Goal: Task Accomplishment & Management: Manage account settings

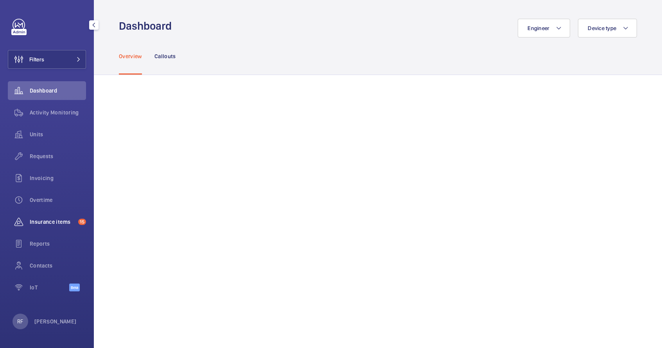
click at [54, 223] on span "Insurance items" at bounding box center [52, 222] width 45 height 8
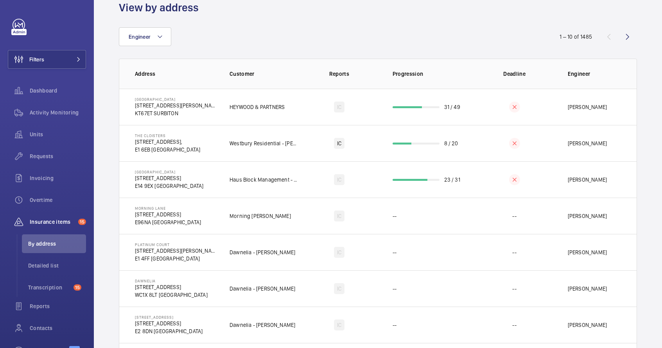
scroll to position [32, 0]
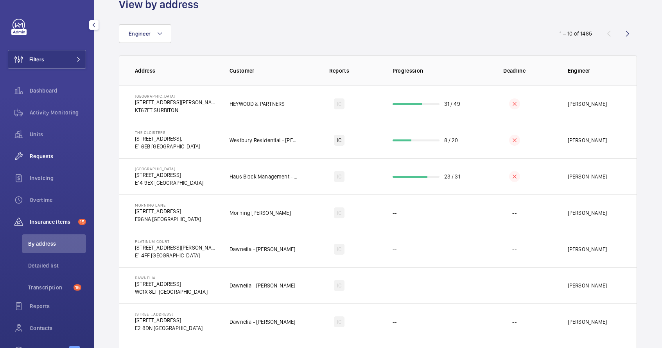
click at [51, 160] on div "Requests" at bounding box center [47, 156] width 78 height 19
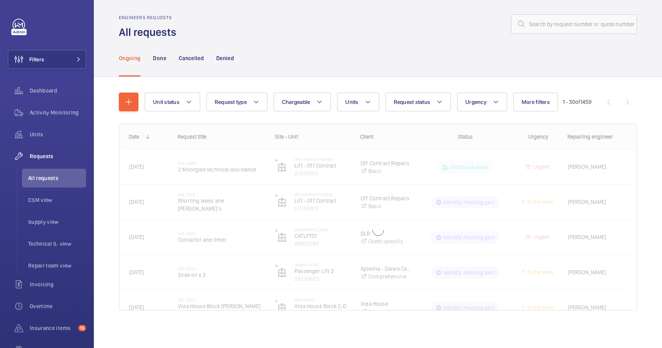
scroll to position [10, 0]
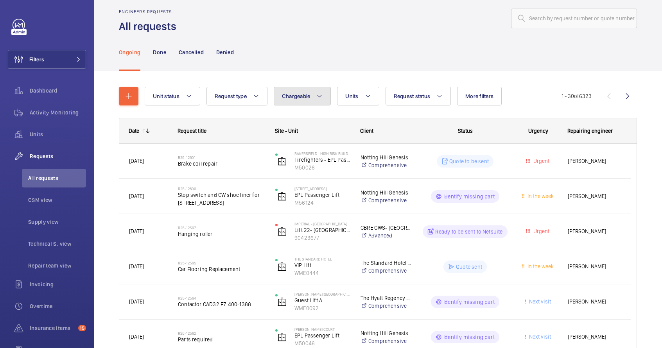
click at [280, 95] on button "Chargeable" at bounding box center [302, 96] width 57 height 19
click at [293, 103] on button "Chargeable" at bounding box center [302, 96] width 57 height 19
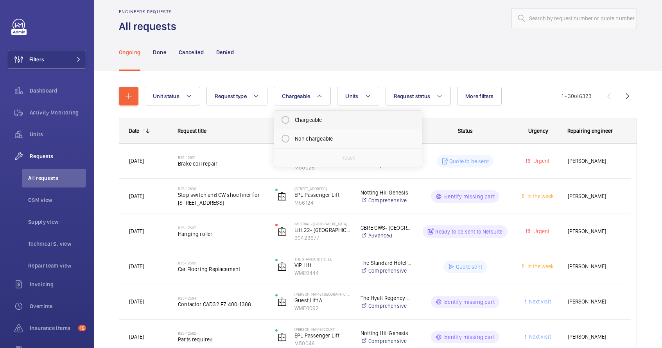
click at [294, 122] on mat-radio-button "Chargeable" at bounding box center [348, 120] width 141 height 16
radio input "true"
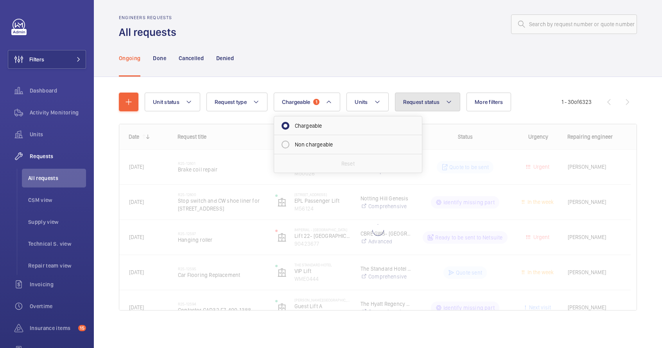
click at [436, 99] on span "Request status" at bounding box center [421, 102] width 37 height 6
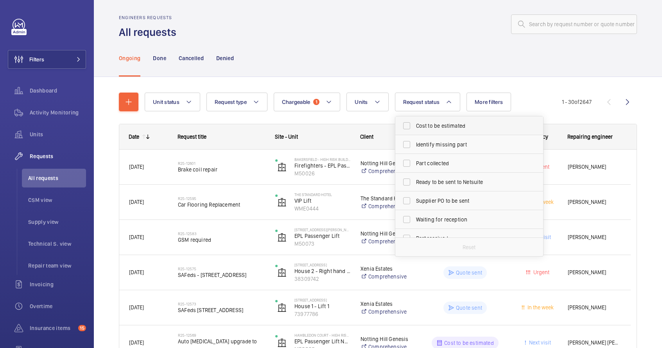
click at [430, 127] on span "Cost to be estimated" at bounding box center [470, 126] width 108 height 8
click at [414, 127] on input "Cost to be estimated" at bounding box center [407, 126] width 16 height 16
checkbox input "true"
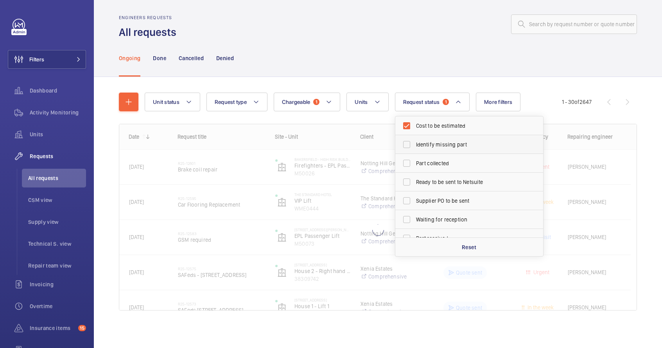
click at [431, 145] on span "Identify missing part" at bounding box center [470, 145] width 108 height 8
click at [414, 145] on input "Identify missing part" at bounding box center [407, 145] width 16 height 16
checkbox input "true"
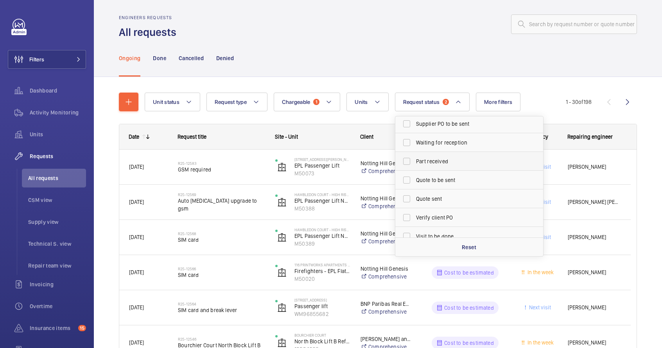
scroll to position [89, 0]
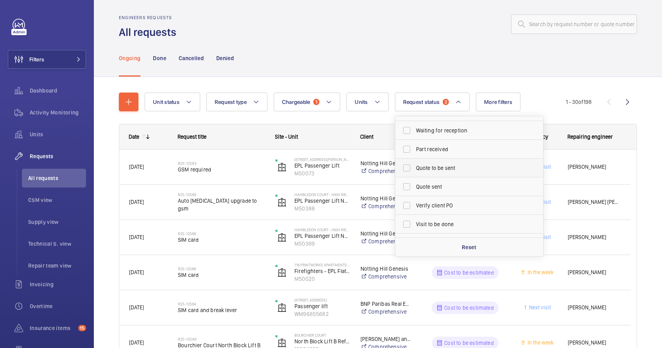
click at [436, 171] on span "Quote to be sent" at bounding box center [470, 168] width 108 height 8
click at [414, 171] on input "Quote to be sent" at bounding box center [407, 168] width 16 height 16
checkbox input "true"
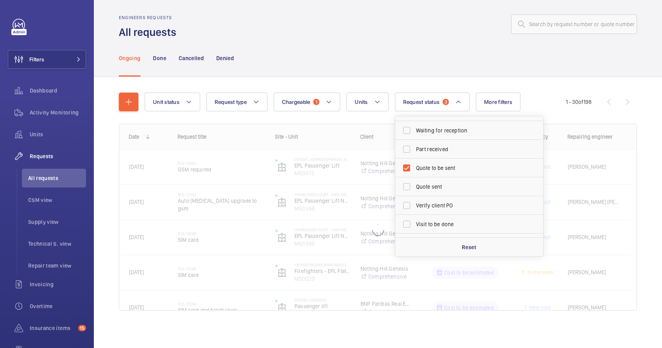
click at [409, 22] on div at bounding box center [409, 24] width 456 height 19
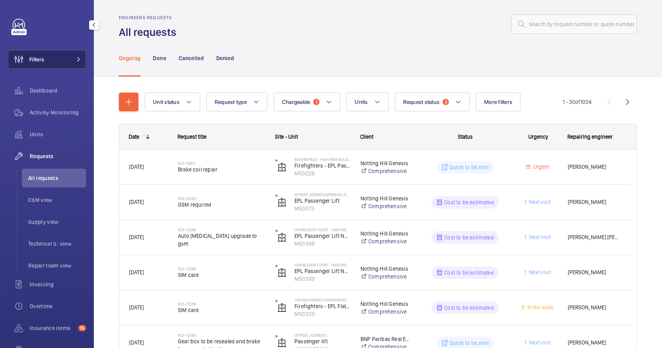
click at [59, 63] on button "Filters" at bounding box center [47, 59] width 78 height 19
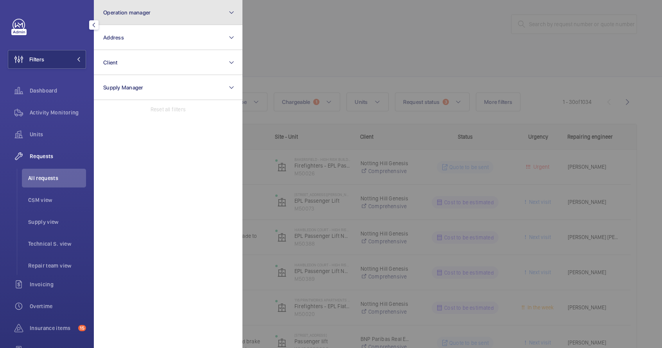
click at [133, 13] on span "Operation manager" at bounding box center [126, 12] width 47 height 6
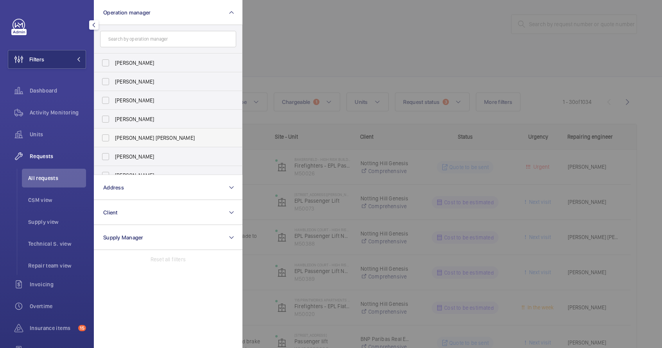
click at [145, 138] on span "[PERSON_NAME] [PERSON_NAME]" at bounding box center [169, 138] width 108 height 8
click at [113, 138] on input "[PERSON_NAME] [PERSON_NAME]" at bounding box center [106, 138] width 16 height 16
checkbox input "true"
click at [323, 50] on div at bounding box center [573, 174] width 662 height 348
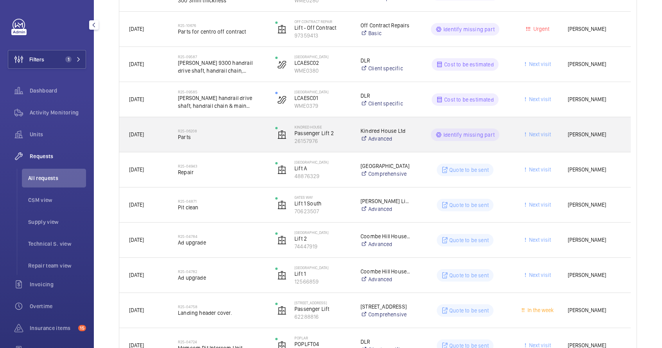
scroll to position [249, 0]
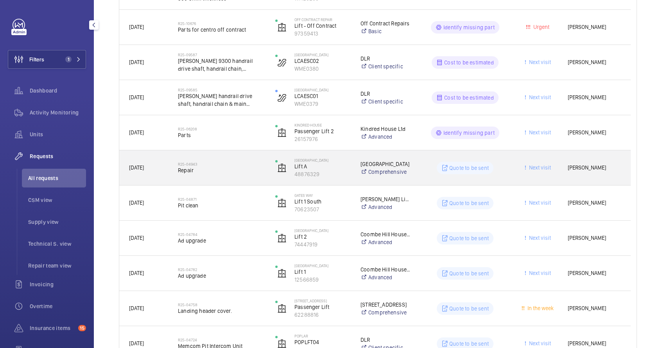
click at [251, 174] on div "R25-04943 Repair" at bounding box center [221, 168] width 87 height 23
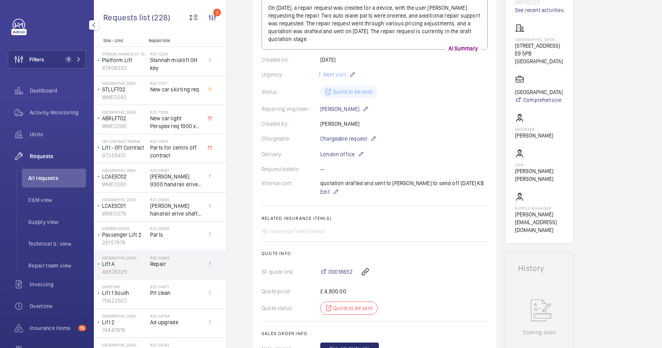
scroll to position [121, 0]
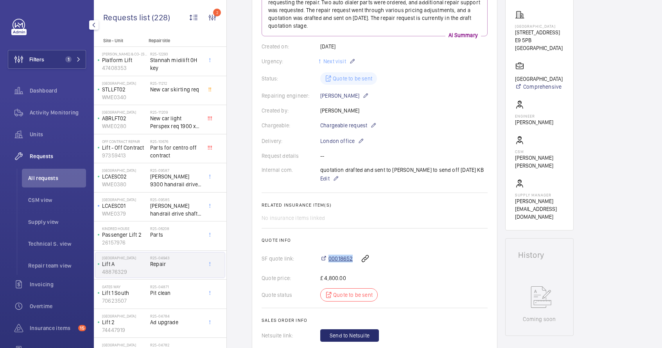
click at [339, 259] on span "00018652" at bounding box center [340, 259] width 24 height 8
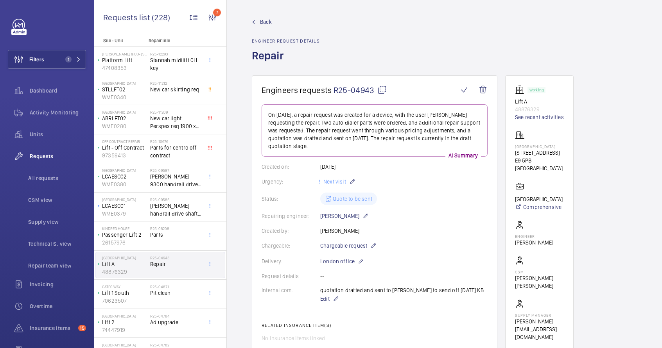
scroll to position [0, 0]
click at [381, 91] on mat-icon at bounding box center [381, 90] width 9 height 9
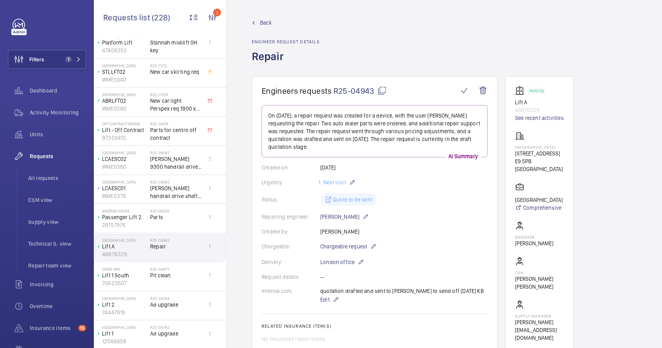
scroll to position [19, 0]
click at [171, 278] on div "R25-04871 Pit clean" at bounding box center [176, 277] width 52 height 23
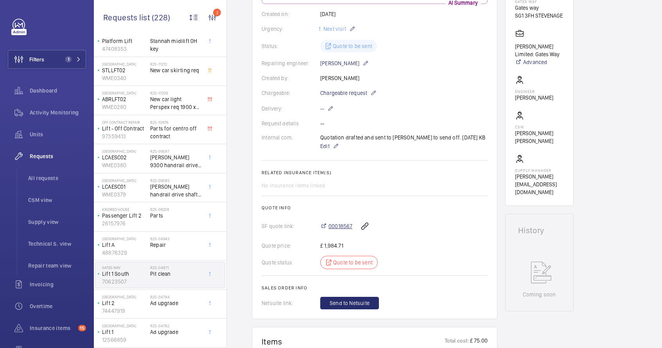
scroll to position [164, 0]
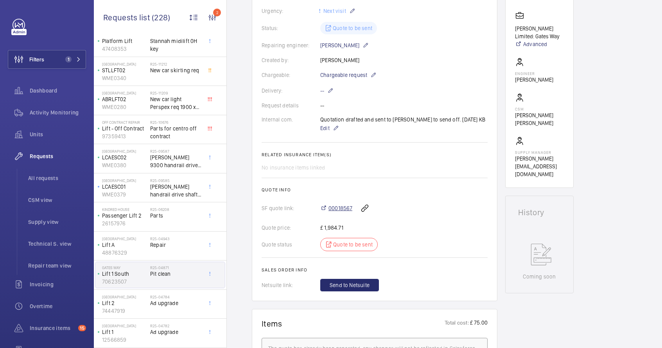
click at [337, 208] on span "00018567" at bounding box center [340, 209] width 24 height 8
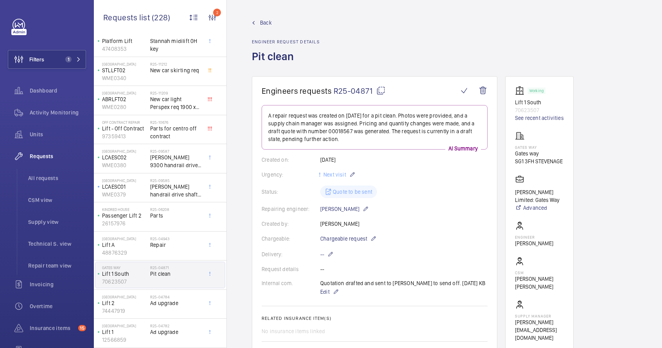
click at [381, 90] on mat-icon at bounding box center [380, 90] width 9 height 9
click at [184, 301] on span "Ad upgrade" at bounding box center [176, 304] width 52 height 8
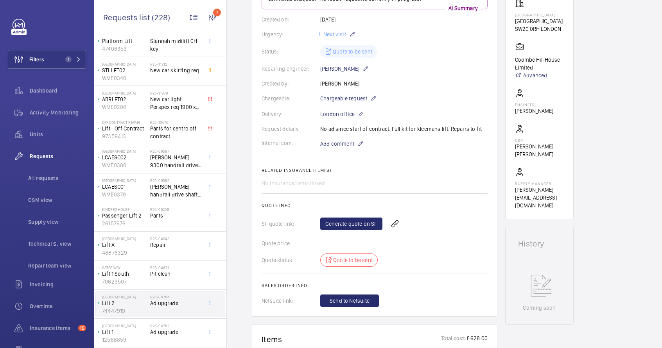
scroll to position [138, 0]
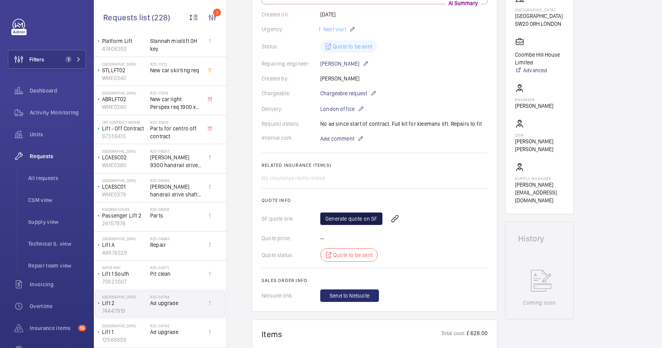
click at [354, 217] on link "Generate quote on SF" at bounding box center [351, 219] width 62 height 13
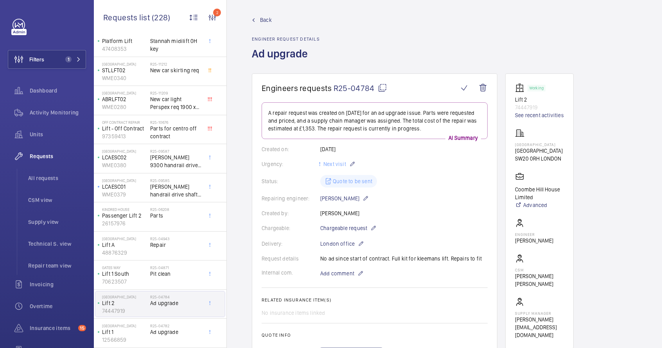
scroll to position [0, 0]
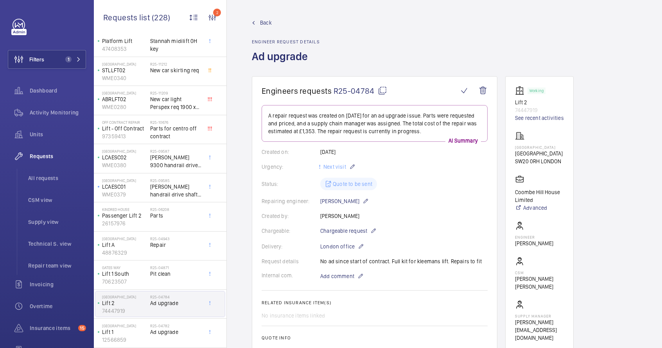
click at [382, 91] on mat-icon at bounding box center [382, 90] width 9 height 9
type textarea "R25-04784"
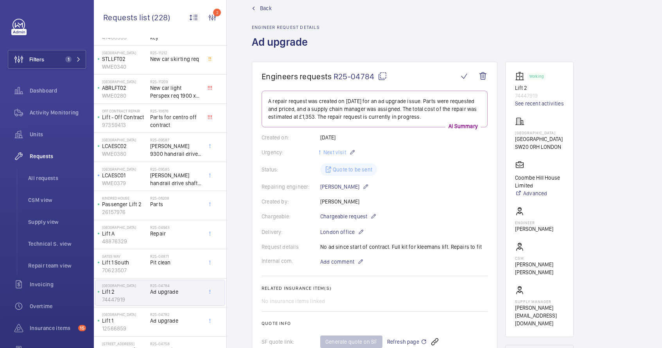
scroll to position [53, 0]
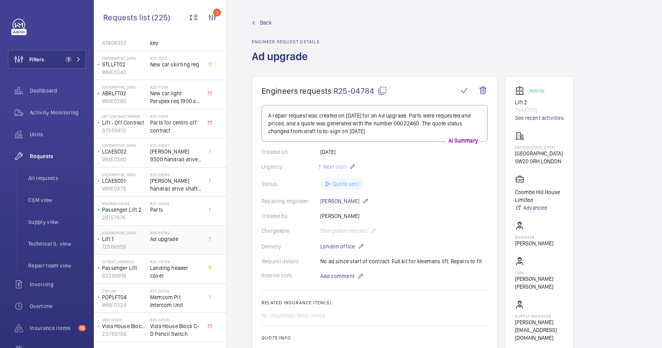
scroll to position [25, 0]
click at [163, 213] on span "Parts" at bounding box center [176, 210] width 52 height 8
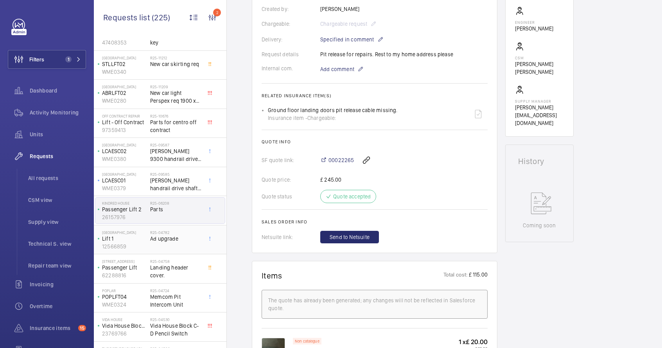
scroll to position [215, 0]
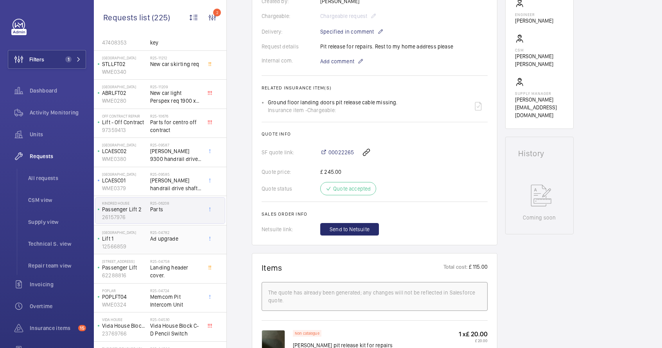
click at [170, 239] on span "Ad upgrade" at bounding box center [176, 239] width 52 height 8
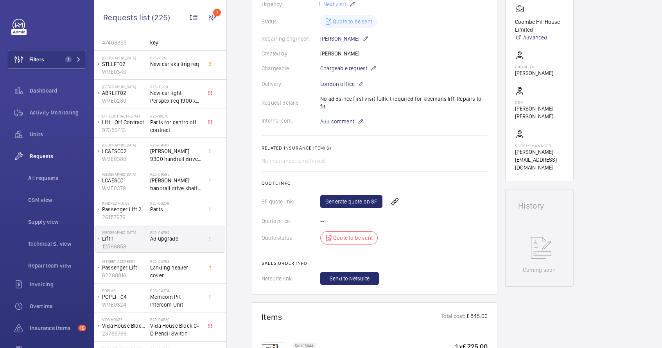
scroll to position [205, 0]
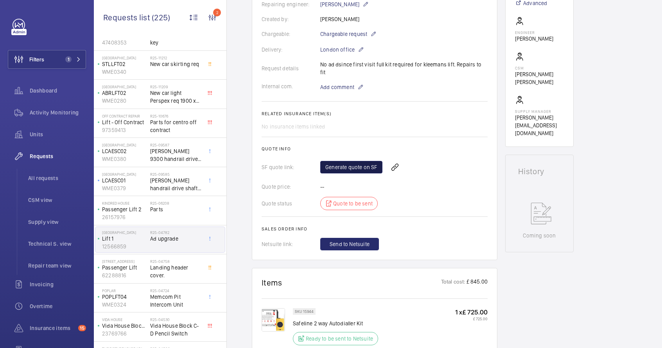
click at [336, 161] on link "Generate quote on SF" at bounding box center [351, 167] width 62 height 13
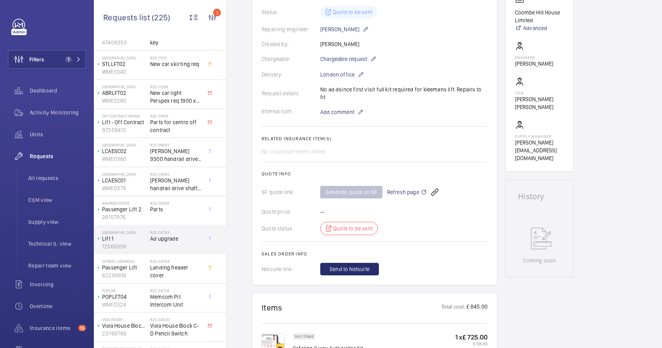
scroll to position [5, 0]
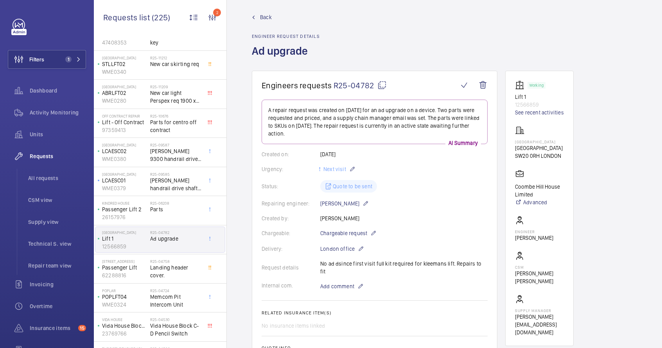
click at [380, 81] on mat-icon at bounding box center [381, 85] width 9 height 9
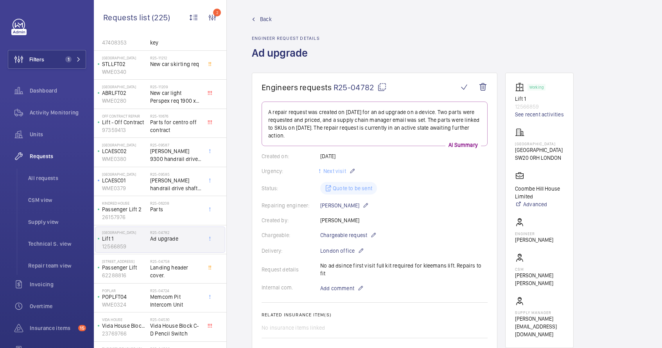
scroll to position [0, 0]
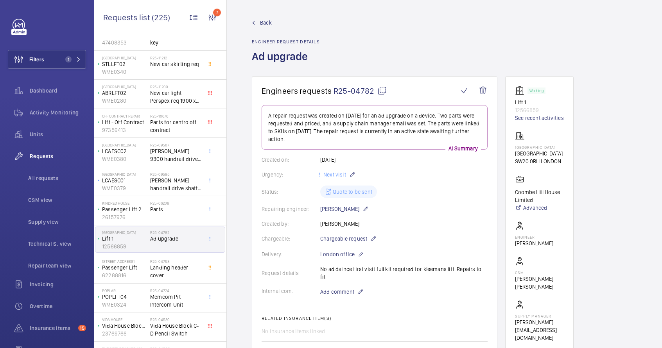
click at [380, 90] on mat-icon at bounding box center [381, 90] width 9 height 9
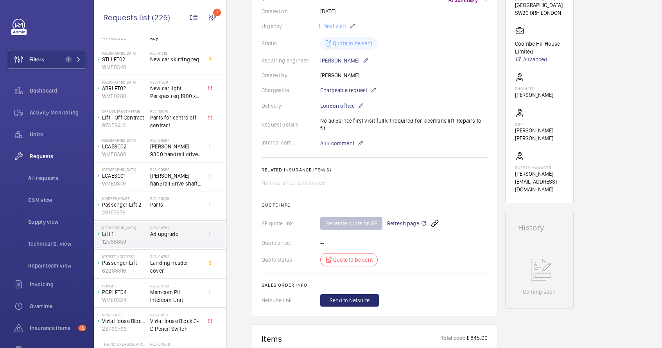
scroll to position [210, 0]
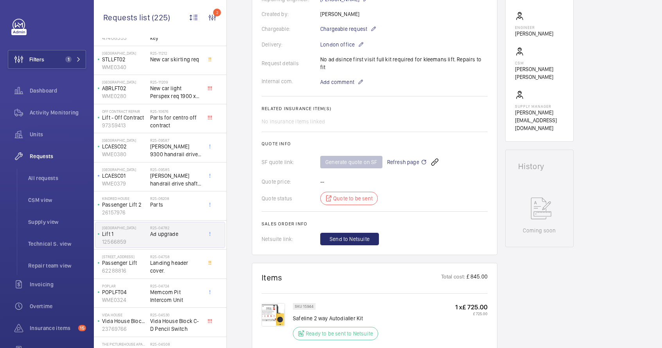
click at [409, 158] on span "Refresh page" at bounding box center [407, 162] width 40 height 9
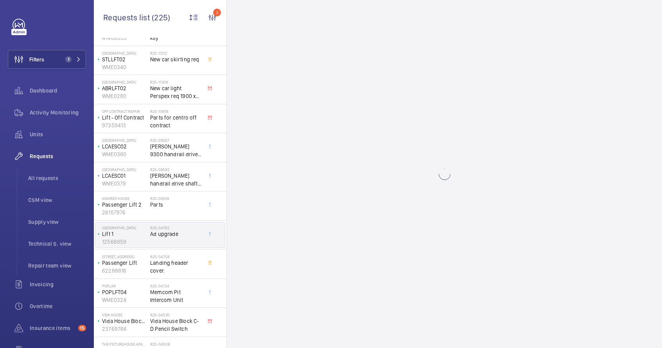
scroll to position [0, 0]
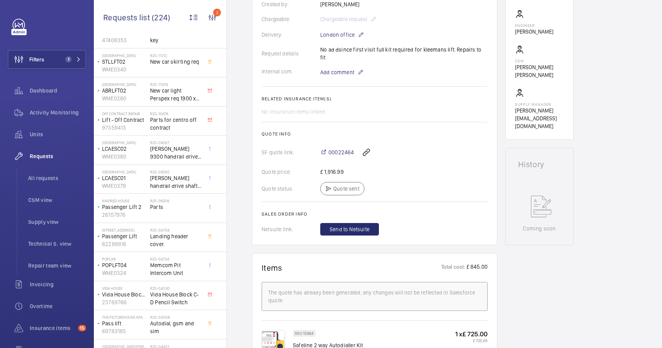
scroll to position [213, 0]
click at [162, 217] on div "R25-06208 Parts" at bounding box center [176, 210] width 52 height 23
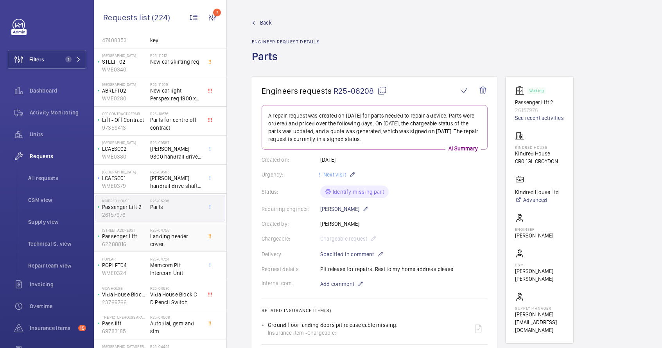
click at [165, 237] on span "Landing header cover." at bounding box center [176, 241] width 52 height 16
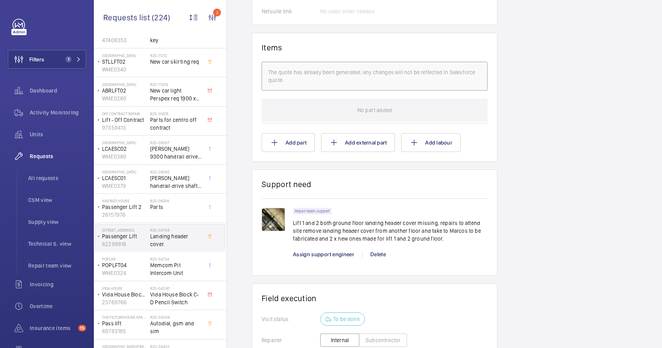
scroll to position [484, 0]
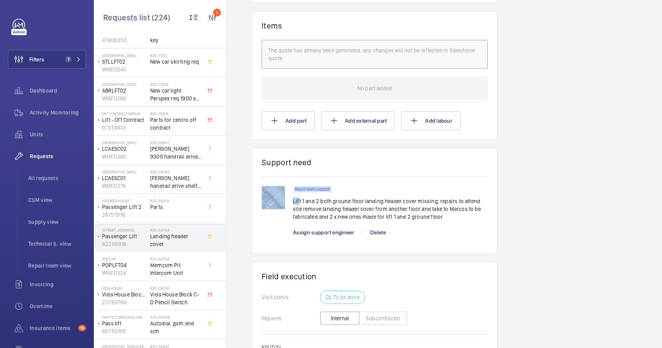
drag, startPoint x: 292, startPoint y: 200, endPoint x: 299, endPoint y: 205, distance: 8.7
click at [299, 205] on div "Repair team support Lift 1 and 2 both ground floor landing header cover missing…" at bounding box center [375, 215] width 226 height 58
click at [301, 215] on p "Lift 1 and 2 both ground floor landing header cover missing, repairs to attend …" at bounding box center [390, 208] width 195 height 23
click at [282, 203] on img at bounding box center [273, 197] width 23 height 23
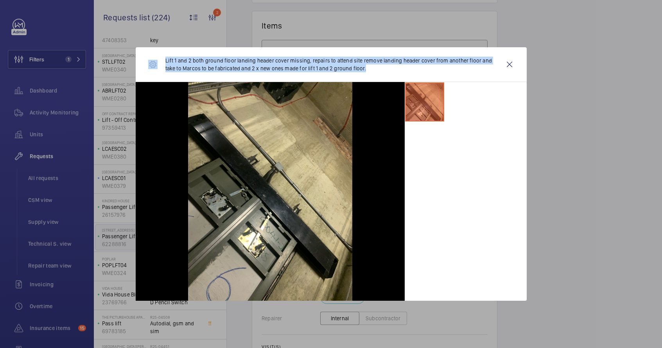
drag, startPoint x: 351, startPoint y: 70, endPoint x: 155, endPoint y: 57, distance: 196.3
click at [155, 57] on div "Lift 1 and 2 both ground floor landing header cover missing, repairs to attend …" at bounding box center [324, 64] width 352 height 19
click at [187, 65] on p "Lift 1 and 2 both ground floor landing header cover missing, repairs to attend …" at bounding box center [332, 65] width 335 height 16
drag, startPoint x: 165, startPoint y: 60, endPoint x: 370, endPoint y: 68, distance: 205.0
click at [370, 68] on div "Lift 1 and 2 both ground floor landing header cover missing, repairs to attend …" at bounding box center [324, 64] width 352 height 19
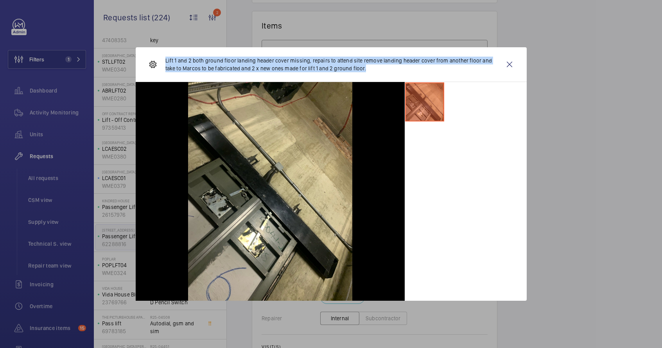
copy p "Lift 1 and 2 both ground floor landing header cover missing, repairs to attend …"
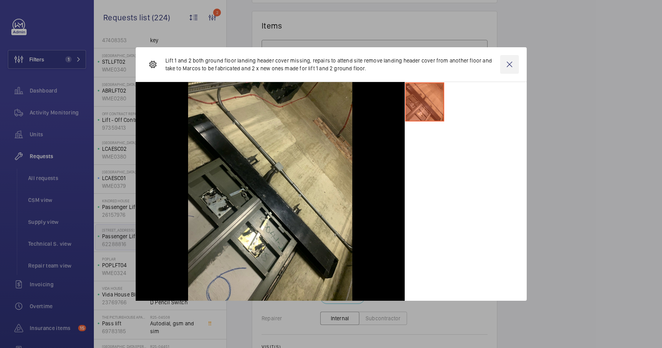
click at [513, 66] on wm-front-icon-button at bounding box center [509, 64] width 19 height 19
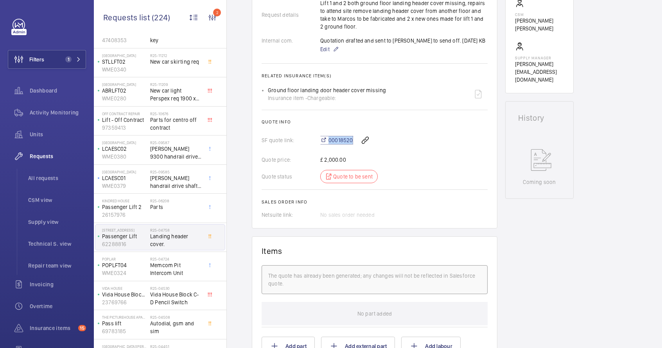
scroll to position [54, 0]
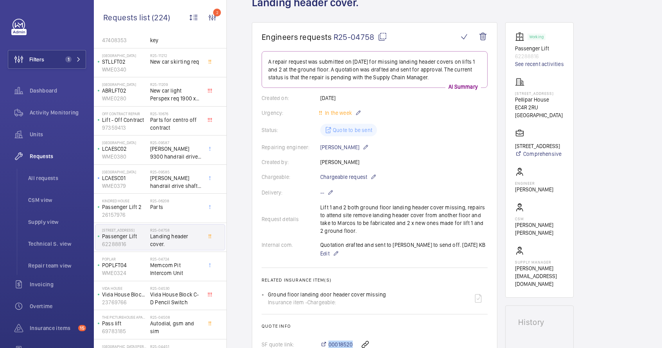
click at [384, 36] on mat-icon at bounding box center [382, 36] width 9 height 9
copy span "00018520"
type textarea "R25-04758"
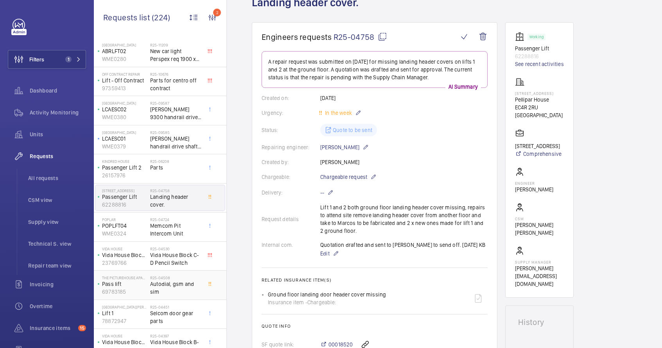
scroll to position [87, 0]
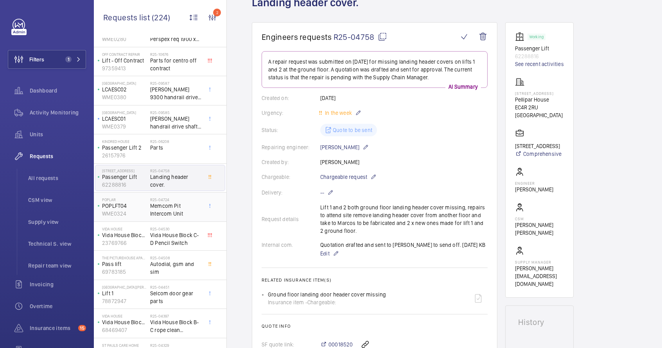
click at [170, 215] on span "Memcom Pit Intercom Unit" at bounding box center [176, 210] width 52 height 16
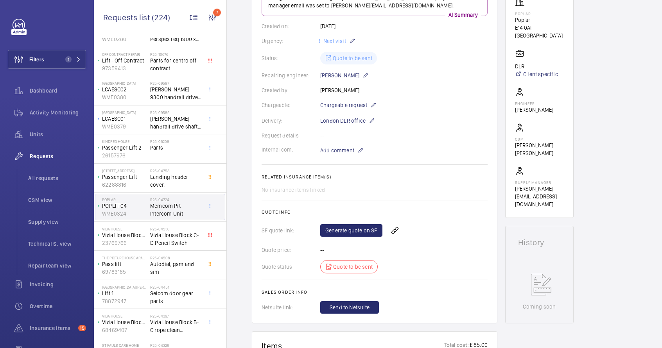
scroll to position [129, 0]
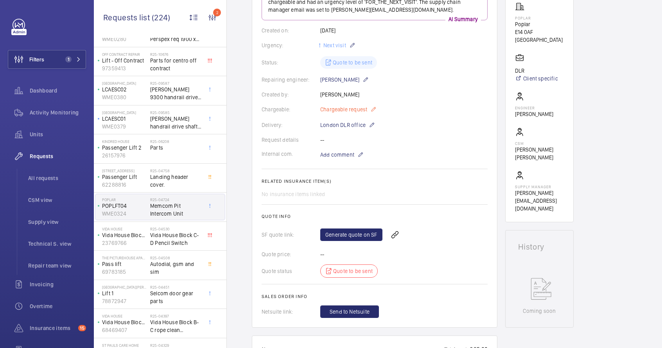
click at [377, 110] on mat-icon at bounding box center [373, 109] width 6 height 9
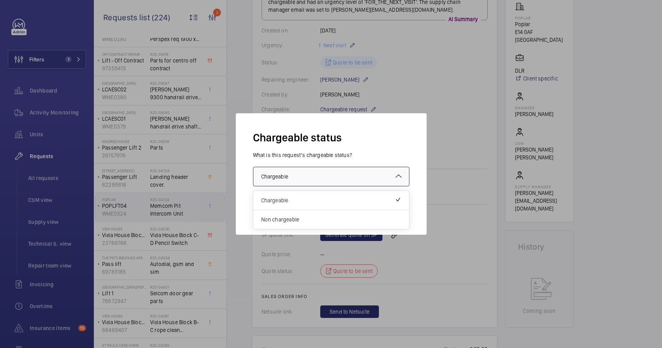
click at [352, 178] on div at bounding box center [331, 176] width 156 height 19
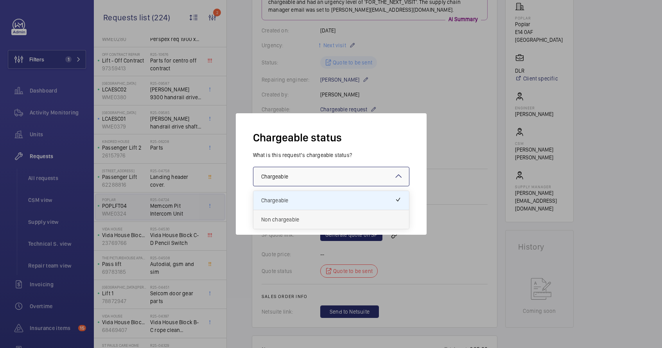
click at [326, 221] on span "Non chargeable" at bounding box center [331, 220] width 140 height 8
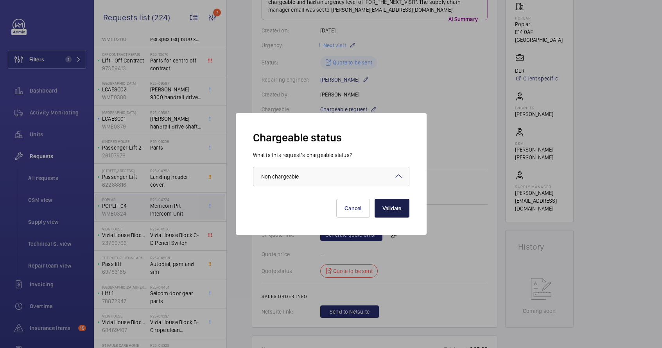
click at [408, 211] on button "Validate" at bounding box center [392, 208] width 35 height 19
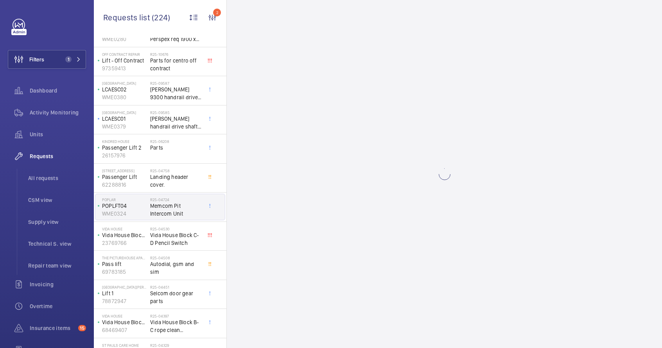
scroll to position [0, 0]
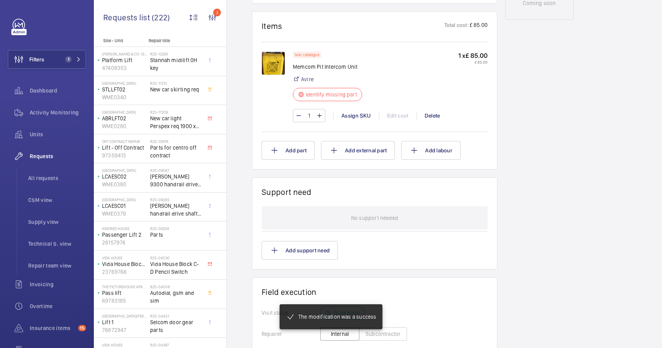
scroll to position [438, 0]
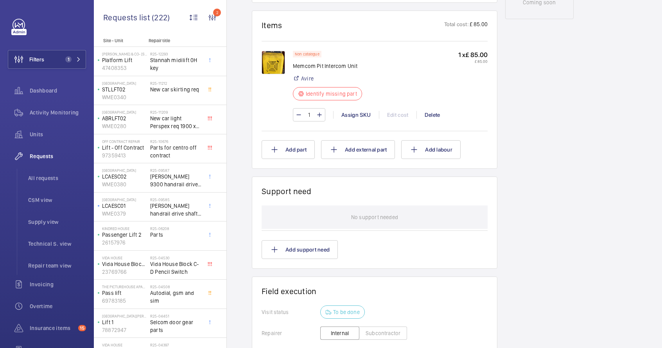
click at [323, 66] on p "Memcom Pit Intercom Unit" at bounding box center [330, 66] width 74 height 8
copy div "Memcom Pit Intercom Unit"
click at [346, 117] on div "Assign SKU" at bounding box center [356, 115] width 46 height 8
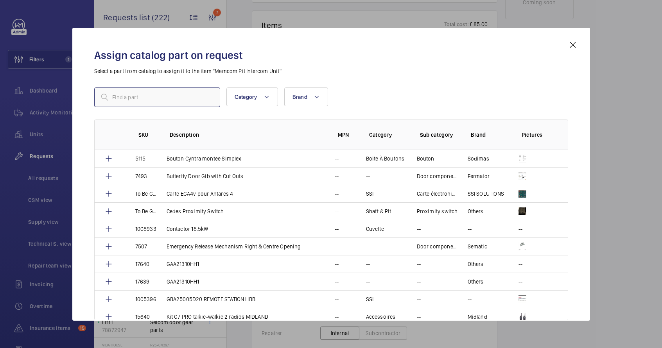
click at [194, 100] on input "text" at bounding box center [157, 98] width 126 height 20
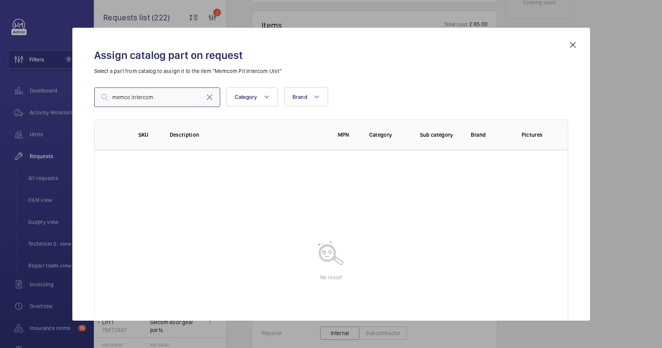
click at [152, 102] on input "memco intercom" at bounding box center [157, 98] width 126 height 20
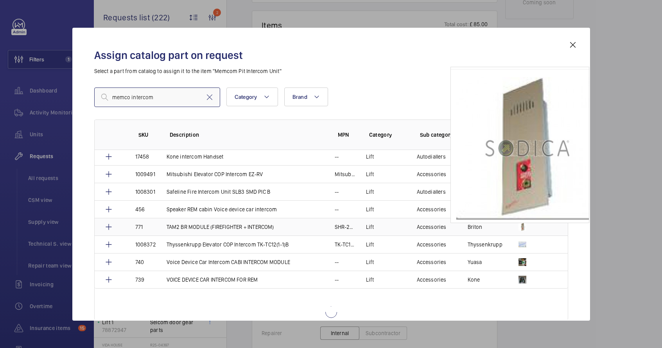
scroll to position [111, 0]
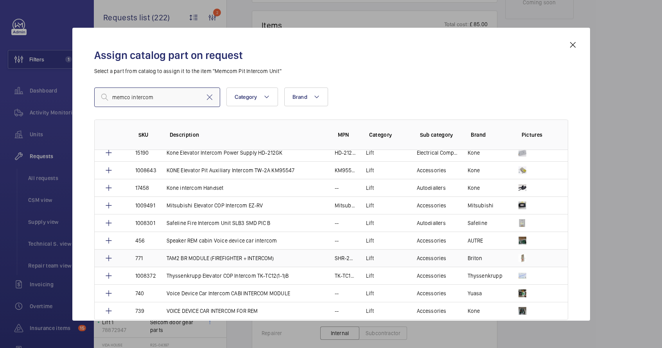
type input "memco intercom"
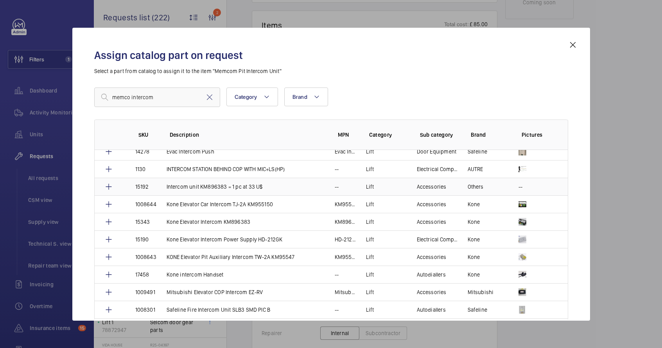
scroll to position [0, 0]
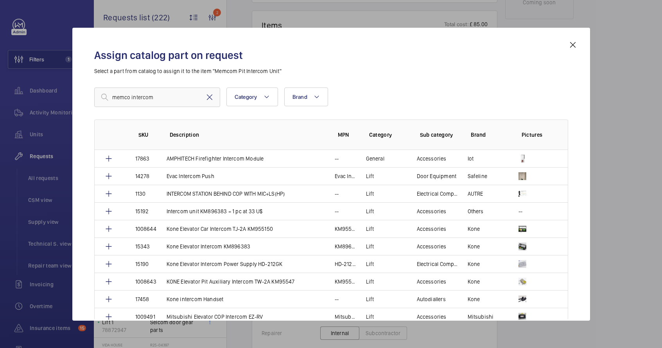
click at [211, 99] on mat-icon at bounding box center [209, 97] width 9 height 9
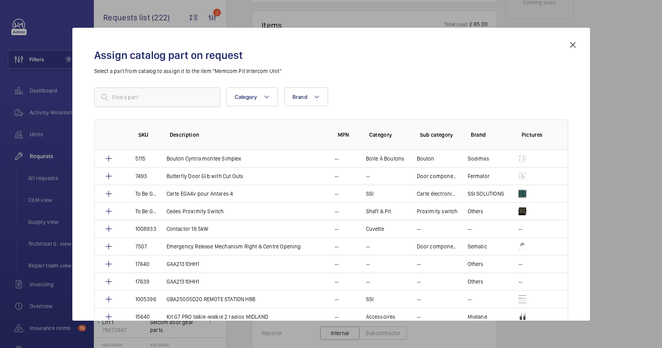
click at [575, 43] on mat-icon at bounding box center [572, 44] width 9 height 9
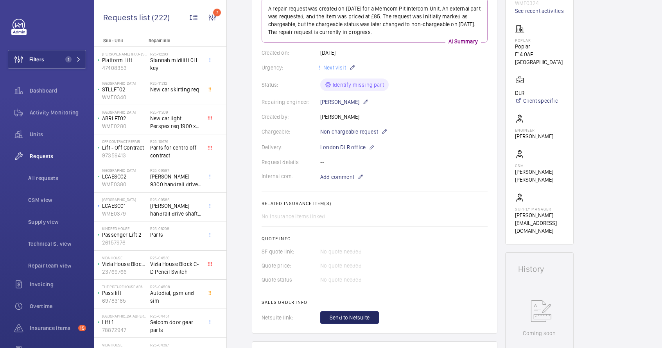
scroll to position [105, 0]
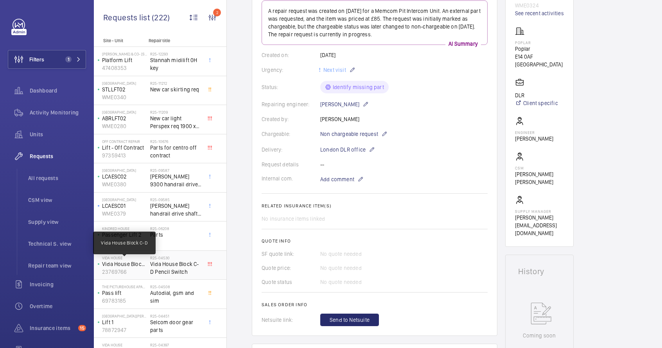
click at [129, 264] on p "Vida House Block C-D" at bounding box center [124, 264] width 45 height 8
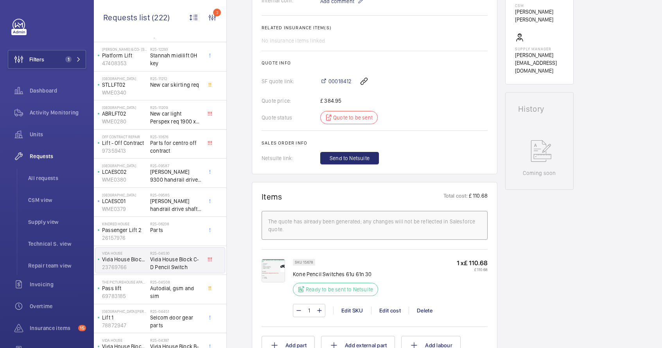
scroll to position [341, 0]
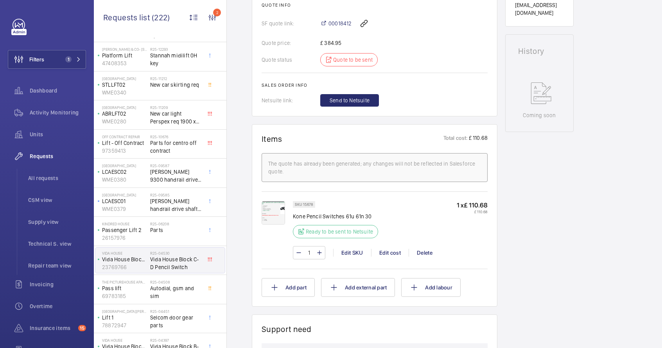
click at [274, 215] on img at bounding box center [273, 212] width 23 height 23
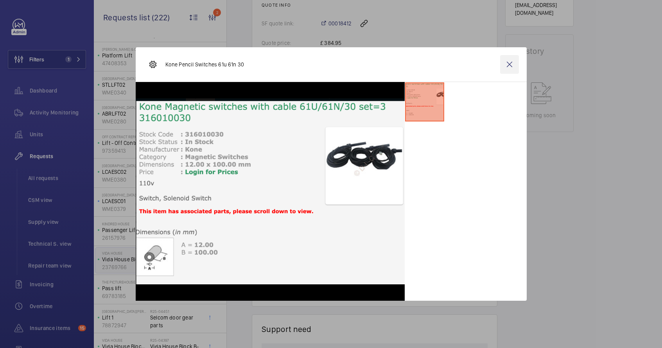
click at [509, 65] on wm-front-icon-button at bounding box center [509, 64] width 19 height 19
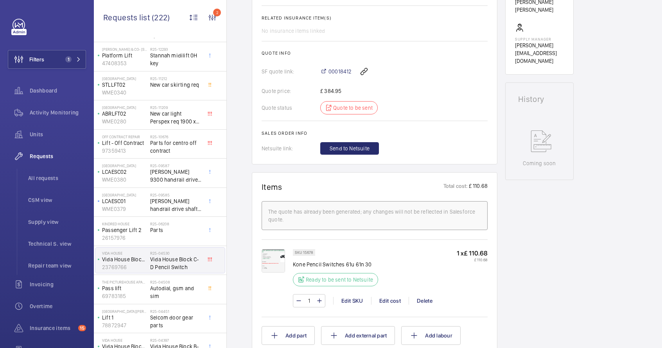
scroll to position [263, 0]
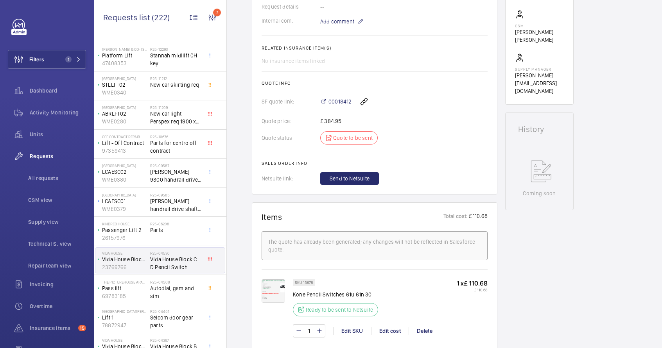
click at [333, 101] on span "00018412" at bounding box center [339, 102] width 23 height 8
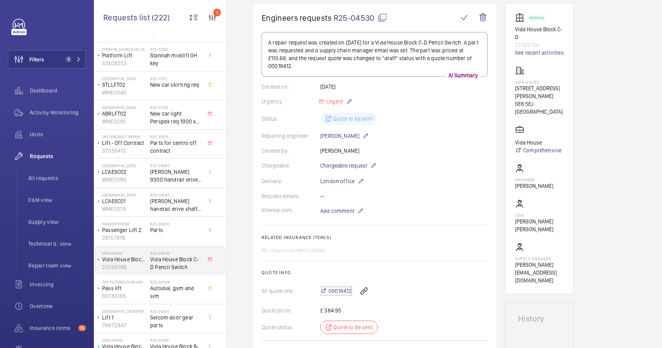
scroll to position [72, 0]
click at [361, 182] on mat-icon at bounding box center [361, 182] width 6 height 9
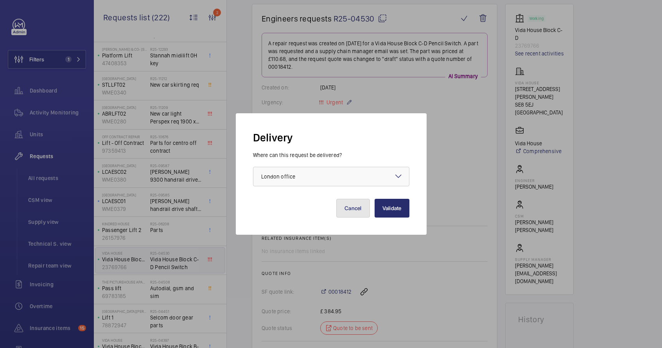
click at [359, 212] on button "Cancel" at bounding box center [353, 208] width 34 height 19
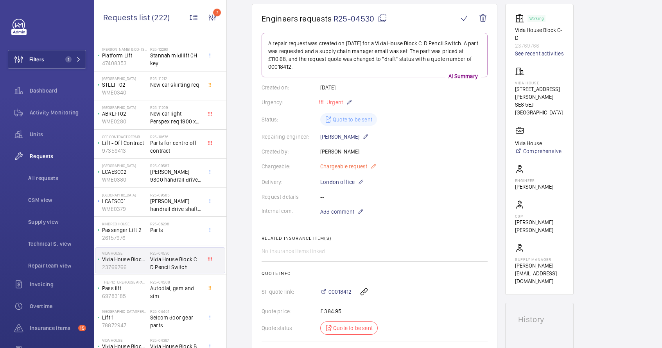
click at [374, 166] on mat-icon at bounding box center [373, 166] width 6 height 9
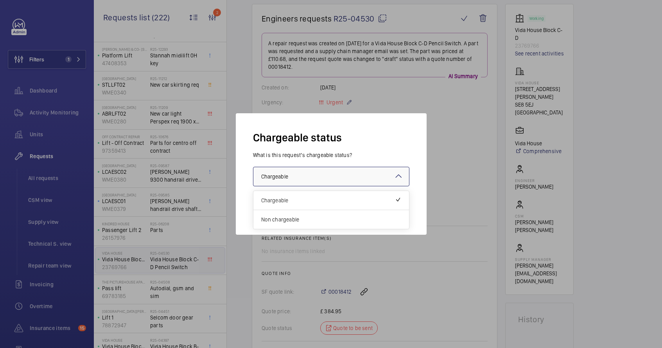
click at [359, 178] on div at bounding box center [331, 176] width 156 height 19
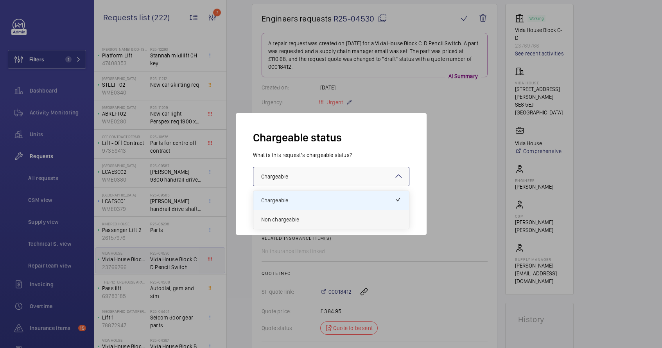
click at [319, 218] on span "Non chargeable" at bounding box center [331, 220] width 140 height 8
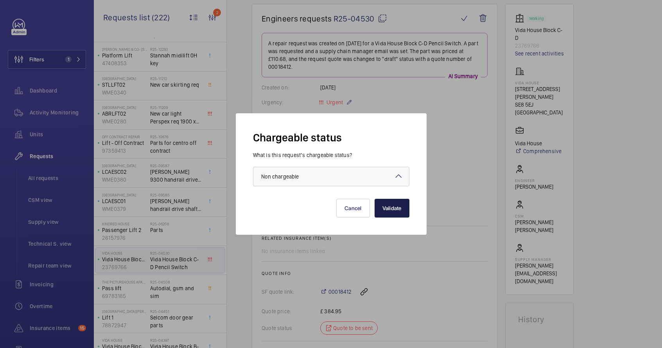
click at [404, 210] on button "Validate" at bounding box center [392, 208] width 35 height 19
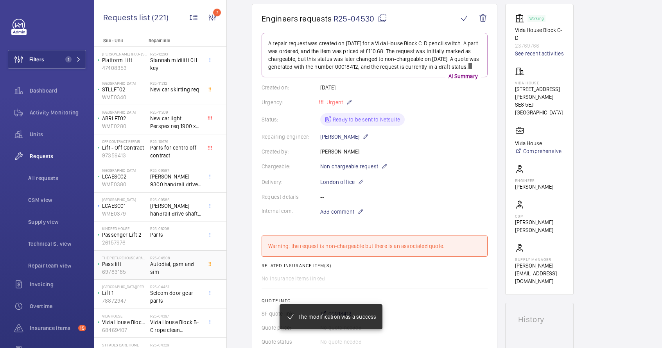
click at [165, 273] on span "Autodial, gsm and sim" at bounding box center [176, 268] width 52 height 16
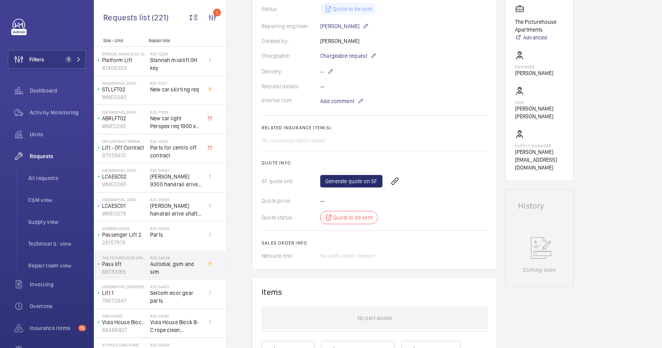
scroll to position [168, 0]
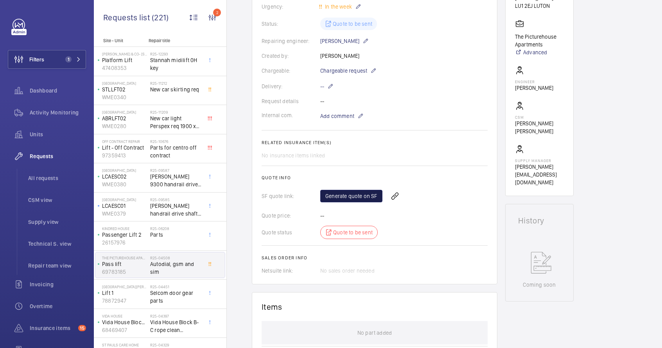
click at [341, 198] on link "Generate quote on SF" at bounding box center [351, 196] width 62 height 13
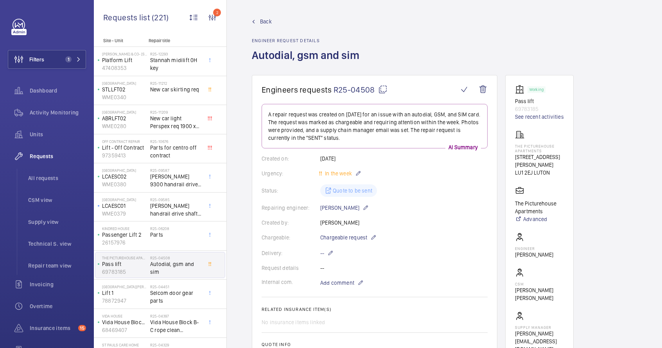
scroll to position [2, 0]
click at [384, 91] on mat-icon at bounding box center [382, 88] width 9 height 9
type textarea "R25-04508"
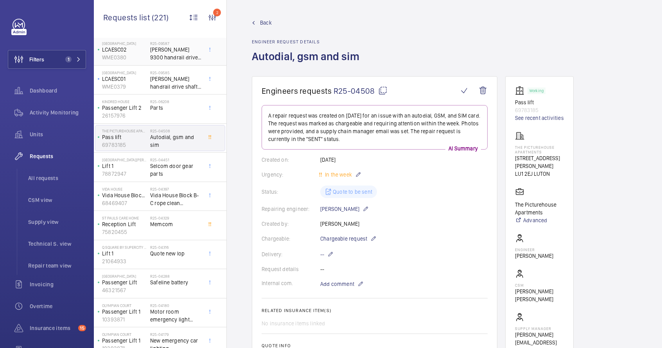
scroll to position [0, 0]
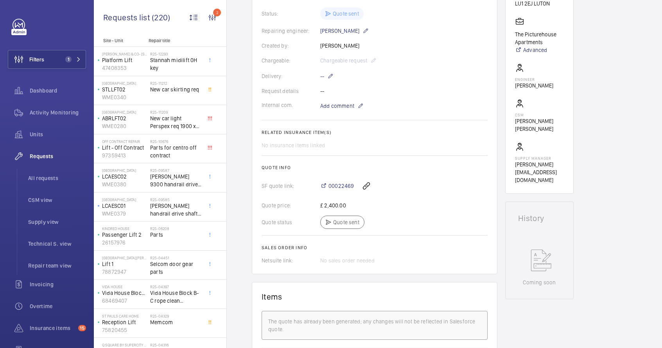
scroll to position [178, 0]
